Goal: Information Seeking & Learning: Check status

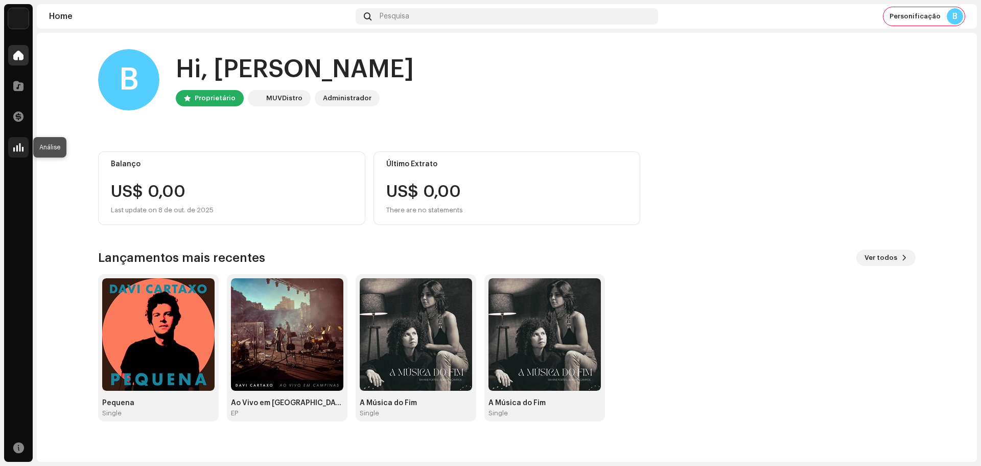
click at [27, 143] on div at bounding box center [18, 147] width 20 height 20
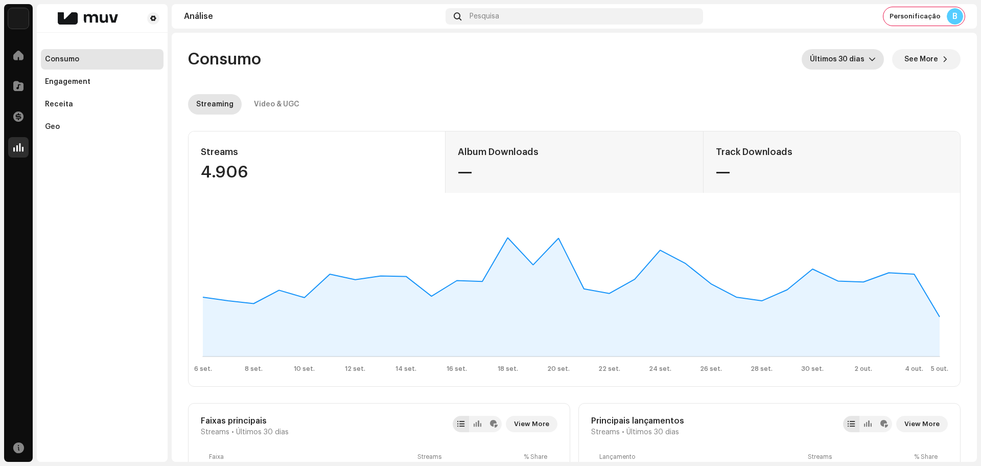
click at [869, 64] on div "dropdown trigger" at bounding box center [872, 59] width 7 height 20
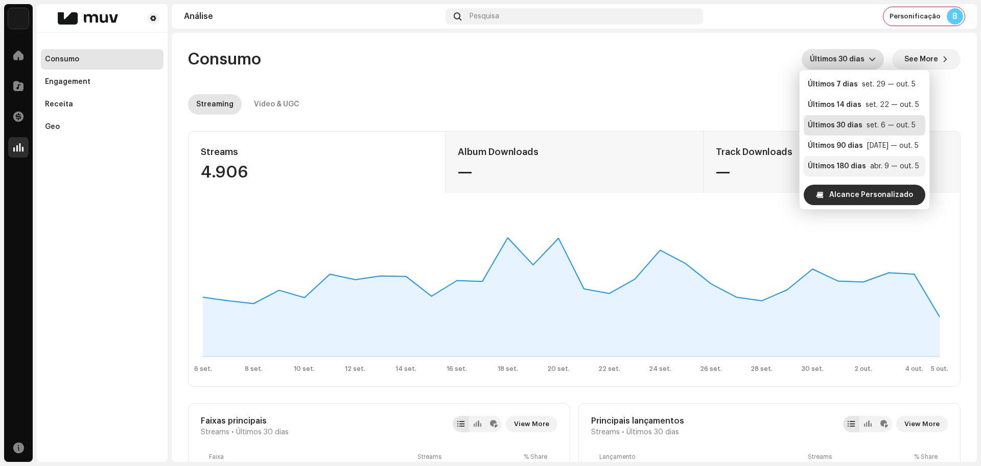
click at [855, 161] on div "Últimos 180 dias" at bounding box center [837, 166] width 58 height 10
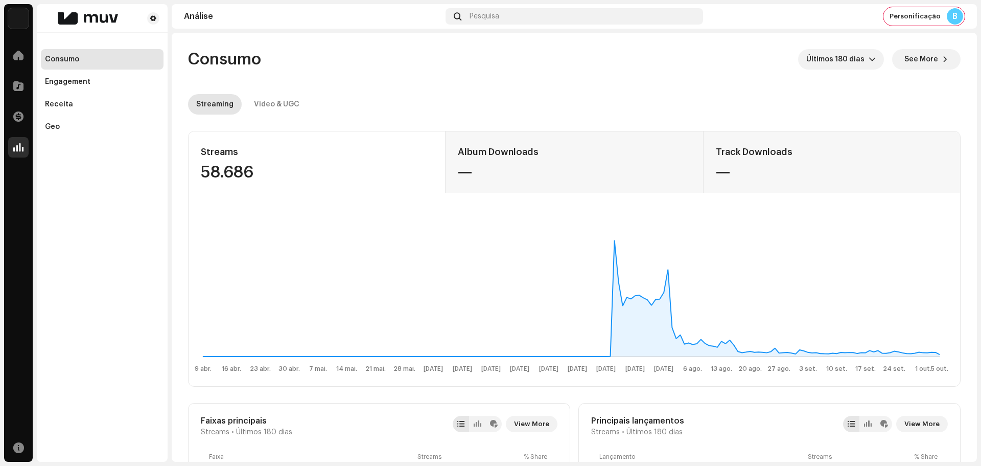
click at [219, 178] on div "58.686" at bounding box center [317, 172] width 232 height 16
click at [219, 177] on div "58.686" at bounding box center [317, 172] width 232 height 16
copy div "58.686"
click at [284, 98] on div "Video & UGC" at bounding box center [276, 104] width 45 height 20
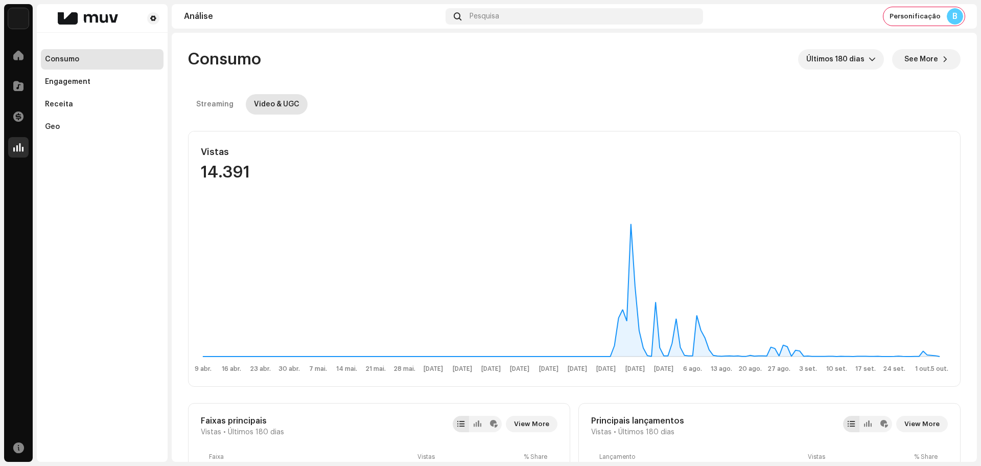
click at [236, 172] on div "14.391" at bounding box center [317, 172] width 233 height 16
copy div "14.391"
click at [916, 57] on span "See More" at bounding box center [922, 59] width 34 height 20
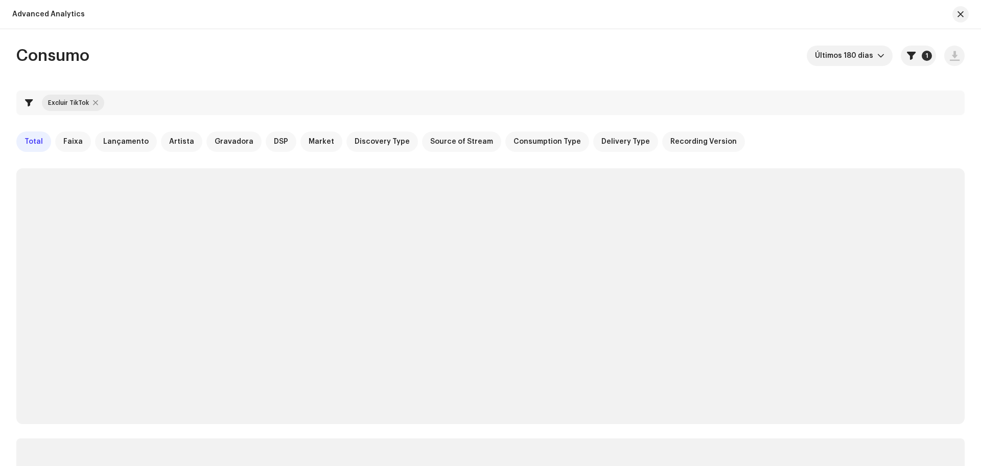
click at [95, 106] on div at bounding box center [95, 103] width 5 height 8
checkbox input "false"
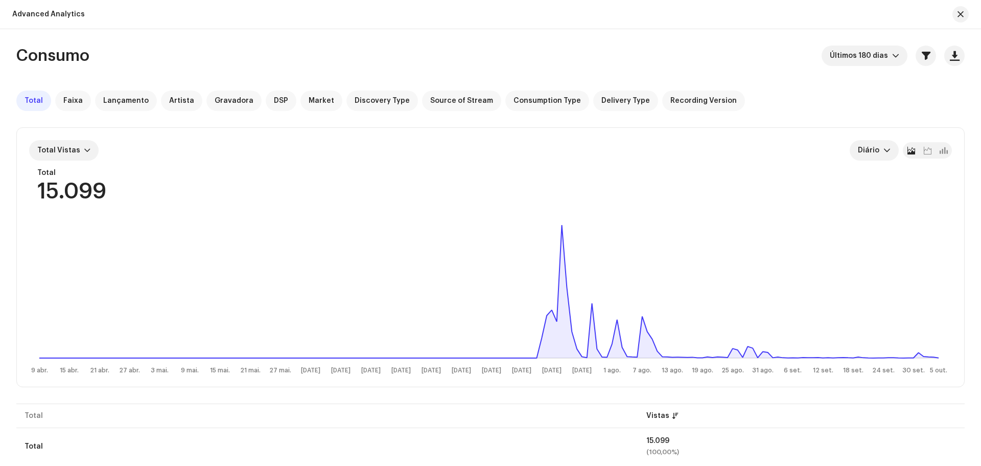
click at [89, 190] on div "15.099" at bounding box center [71, 191] width 69 height 21
copy div "15.099"
click at [962, 16] on span "button" at bounding box center [961, 14] width 6 height 8
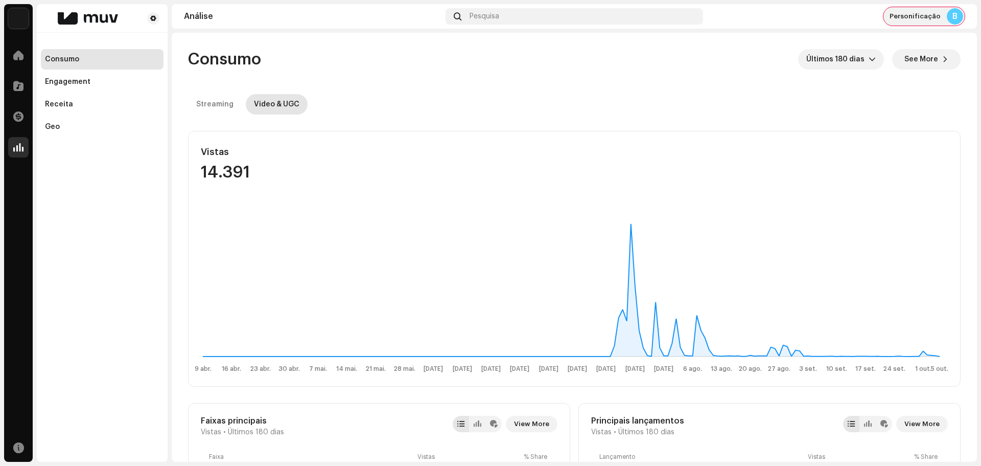
click at [903, 16] on span "Personificação" at bounding box center [915, 16] width 51 height 8
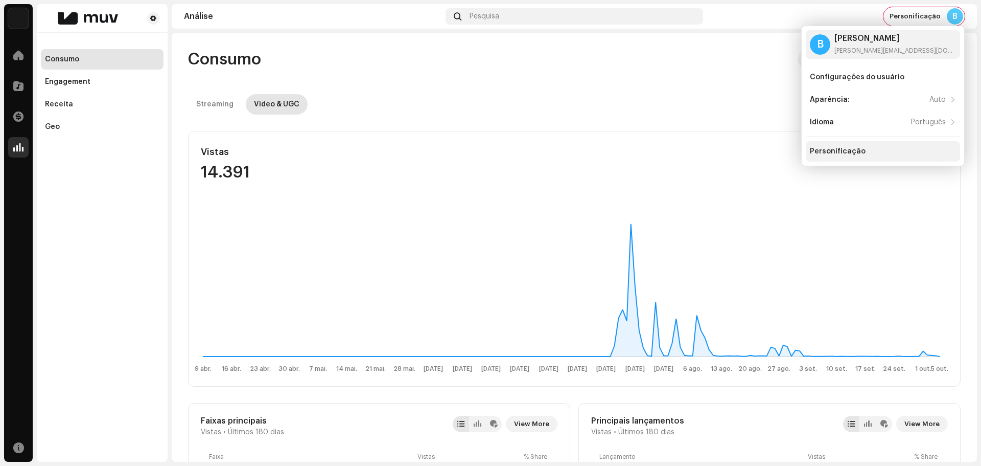
click at [848, 144] on div "Personificação" at bounding box center [883, 151] width 154 height 20
